Goal: Information Seeking & Learning: Learn about a topic

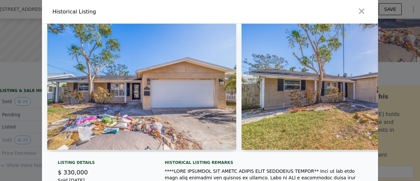
scroll to position [0, 382]
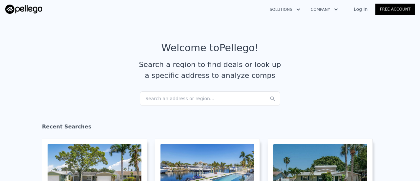
click at [228, 95] on div "Search an address or region..." at bounding box center [210, 98] width 140 height 14
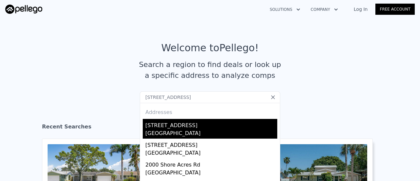
type input "[STREET_ADDRESS]"
click at [174, 126] on div "[STREET_ADDRESS]" at bounding box center [211, 124] width 132 height 10
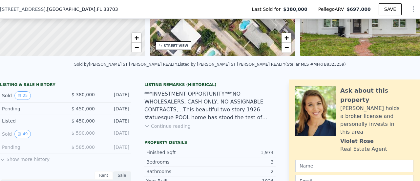
scroll to position [127, 0]
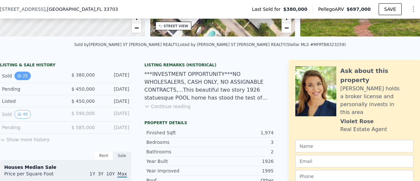
click at [22, 80] on button "25" at bounding box center [22, 75] width 16 height 9
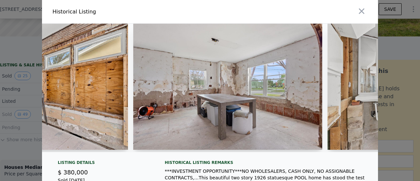
scroll to position [0, 1766]
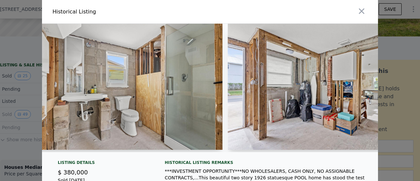
click at [356, 13] on button "button" at bounding box center [362, 11] width 12 height 12
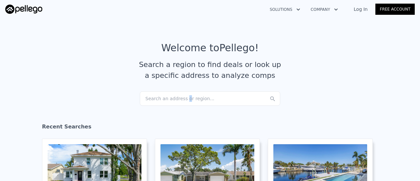
drag, startPoint x: 180, startPoint y: 95, endPoint x: 183, endPoint y: 97, distance: 3.7
click at [183, 97] on div "Search an address or region..." at bounding box center [210, 98] width 140 height 14
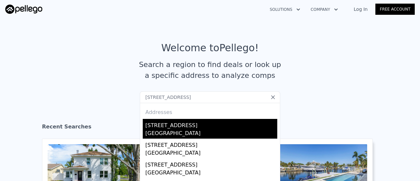
type input "5700 VENETIAN BLVD NE"
click at [182, 125] on div "[STREET_ADDRESS]" at bounding box center [211, 124] width 132 height 10
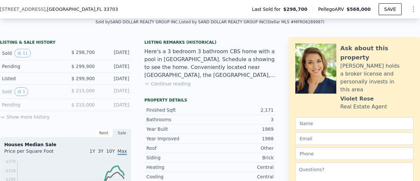
scroll to position [144, 0]
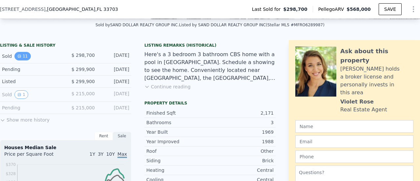
click at [23, 58] on button "11" at bounding box center [22, 56] width 16 height 9
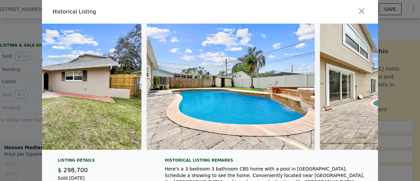
scroll to position [0, 418]
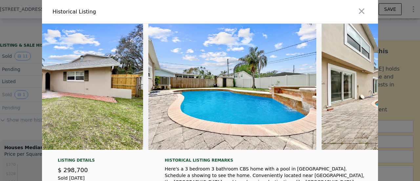
click at [357, 12] on icon "button" at bounding box center [361, 11] width 9 height 9
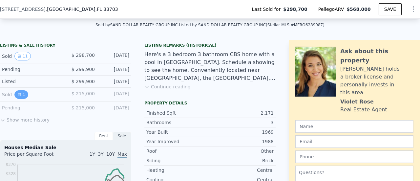
click at [22, 98] on button "1" at bounding box center [21, 94] width 14 height 9
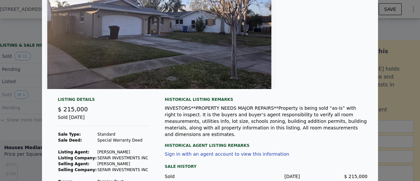
scroll to position [66, 0]
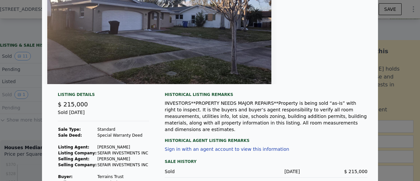
drag, startPoint x: 302, startPoint y: 46, endPoint x: 306, endPoint y: 48, distance: 4.7
click at [306, 48] on div at bounding box center [210, 21] width 336 height 126
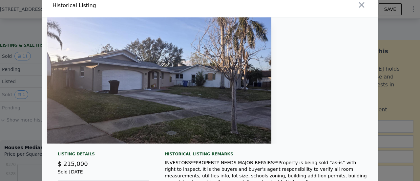
scroll to position [0, 0]
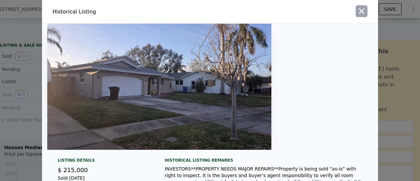
click at [359, 10] on icon "button" at bounding box center [362, 12] width 6 height 6
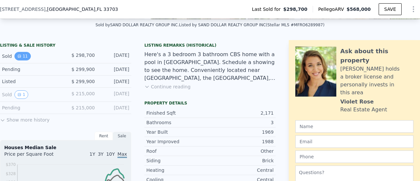
click at [23, 60] on button "11" at bounding box center [22, 56] width 16 height 9
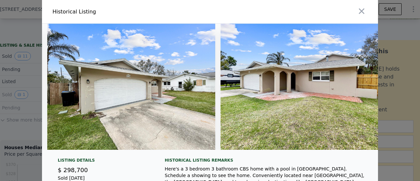
scroll to position [0, 153]
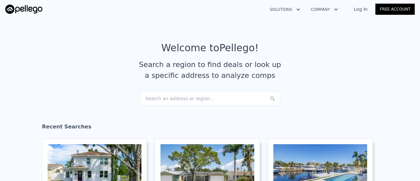
click at [167, 95] on div "Search an address or region..." at bounding box center [210, 98] width 140 height 14
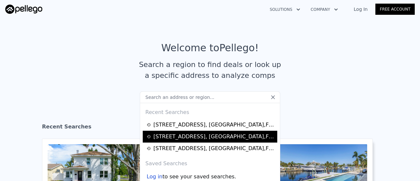
click at [171, 137] on div "2026 Bayou Grande Blvd NE , St. Petersburg , FL 33703" at bounding box center [214, 136] width 122 height 8
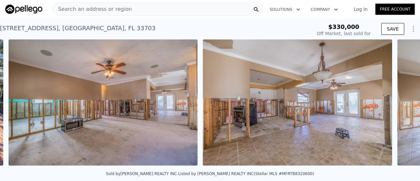
scroll to position [0, 2243]
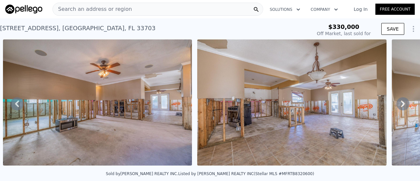
type input "$ 466,000"
type input "$ 85,847"
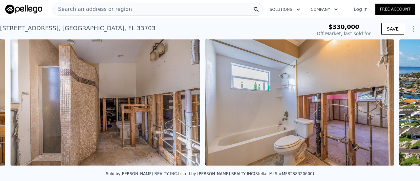
scroll to position [0, 3020]
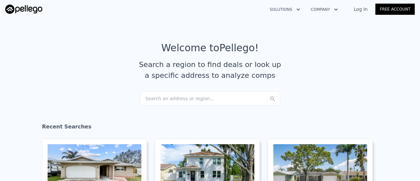
click at [163, 91] on article "Welcome to Pellego ! Search a region to find deals or look up a specific addres…" at bounding box center [209, 66] width 409 height 49
click at [175, 98] on div "Search an address or region..." at bounding box center [210, 98] width 140 height 14
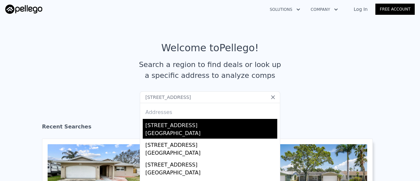
type input "[STREET_ADDRESS]"
click at [168, 124] on div "[STREET_ADDRESS]" at bounding box center [211, 124] width 132 height 10
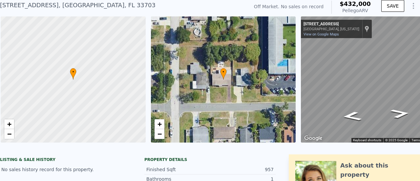
scroll to position [0, 3]
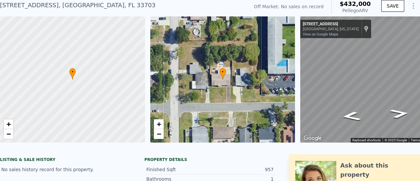
click at [220, 78] on icon at bounding box center [222, 73] width 7 height 11
